Goal: Information Seeking & Learning: Learn about a topic

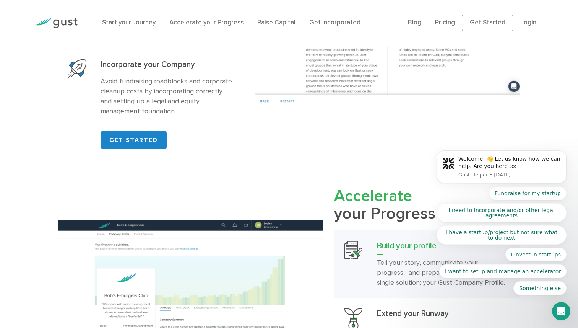
scroll to position [645, 0]
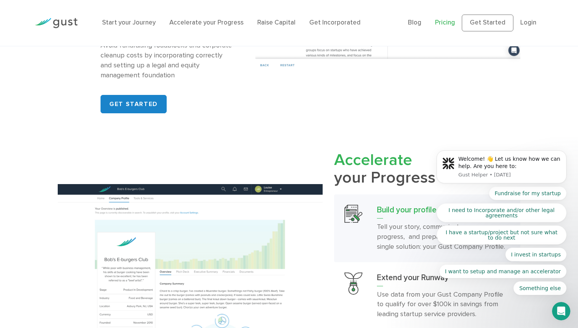
click at [447, 25] on link "Pricing" at bounding box center [445, 23] width 20 height 8
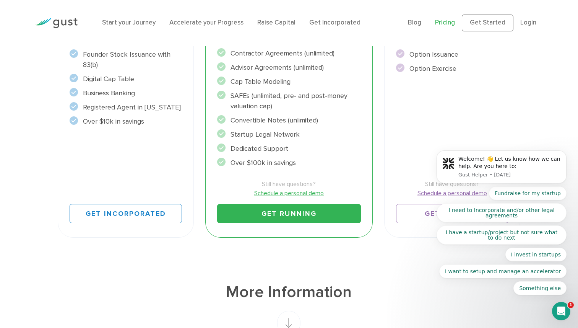
scroll to position [251, 0]
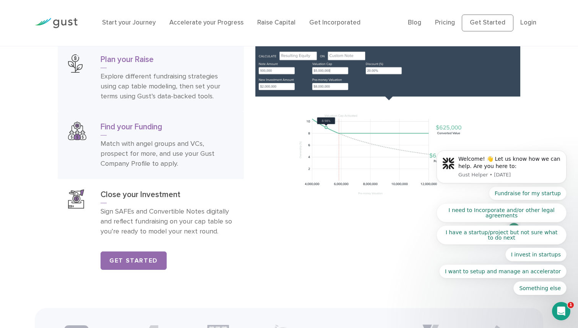
scroll to position [1232, 0]
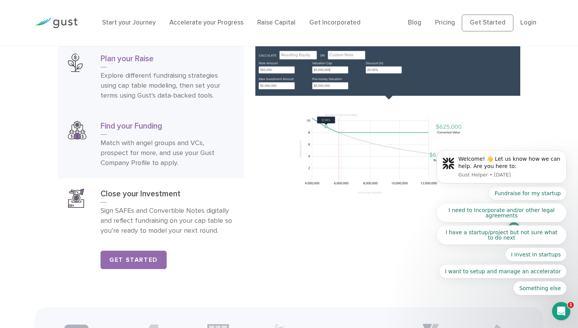
click at [165, 136] on div "Find your Funding Match with angel groups and VCs, prospect for more, and use y…" at bounding box center [167, 144] width 133 height 47
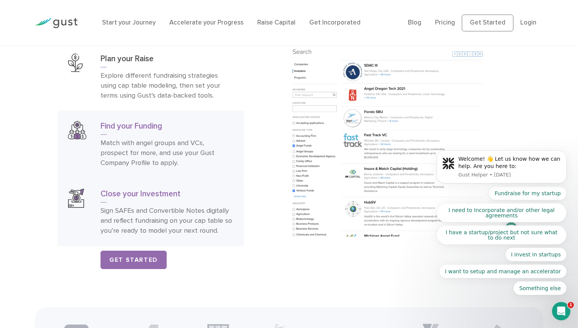
click at [199, 223] on p "Sign SAFEs and Convertible Notes digitally and reflect fundraising on your cap …" at bounding box center [167, 221] width 133 height 30
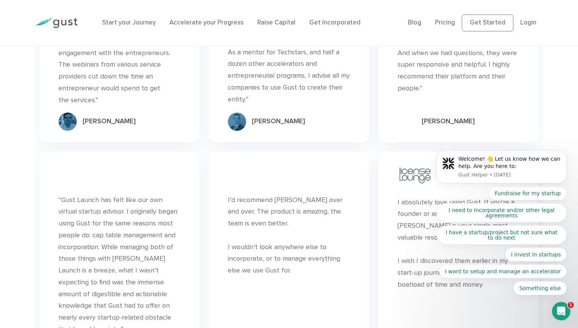
scroll to position [2248, 0]
